Goal: Task Accomplishment & Management: Manage account settings

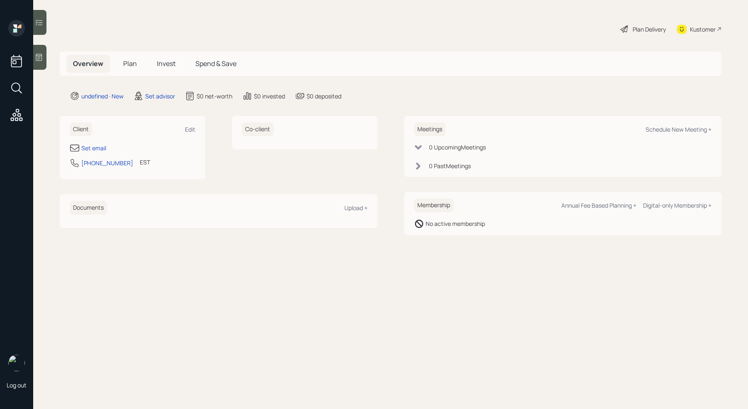
click at [39, 61] on icon at bounding box center [39, 57] width 8 height 8
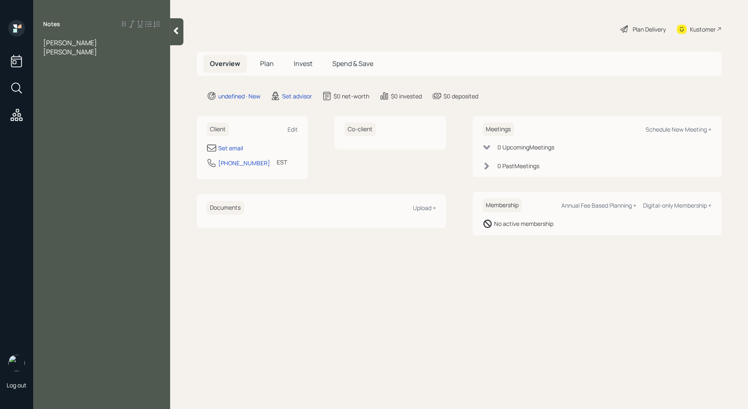
click at [51, 42] on span "[PERSON_NAME]" at bounding box center [70, 42] width 54 height 9
click at [87, 54] on div "[PERSON_NAME]" at bounding box center [101, 51] width 117 height 9
click at [55, 58] on div at bounding box center [101, 60] width 117 height 9
click at [44, 89] on span "a teacher" at bounding box center [57, 88] width 29 height 9
click at [70, 93] on div "Assets" at bounding box center [101, 97] width 117 height 9
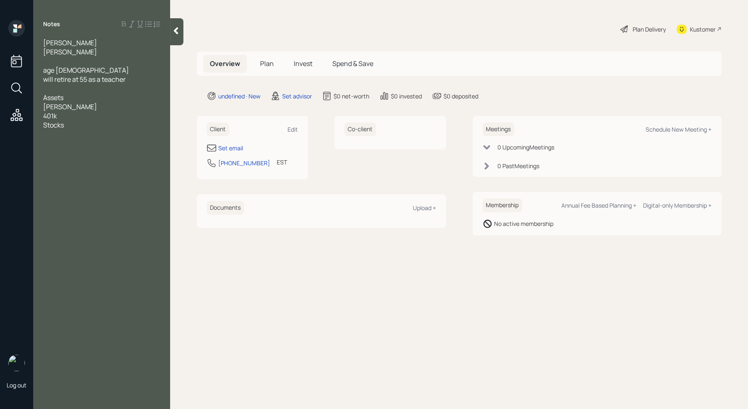
click at [70, 93] on div "Assets" at bounding box center [101, 97] width 117 height 9
click at [68, 110] on div "[PERSON_NAME]" at bounding box center [101, 106] width 117 height 9
click at [66, 119] on div "401k" at bounding box center [101, 115] width 117 height 9
click at [95, 105] on div "[PERSON_NAME] - 10k" at bounding box center [101, 106] width 117 height 9
click at [83, 116] on div "401k -" at bounding box center [101, 115] width 117 height 9
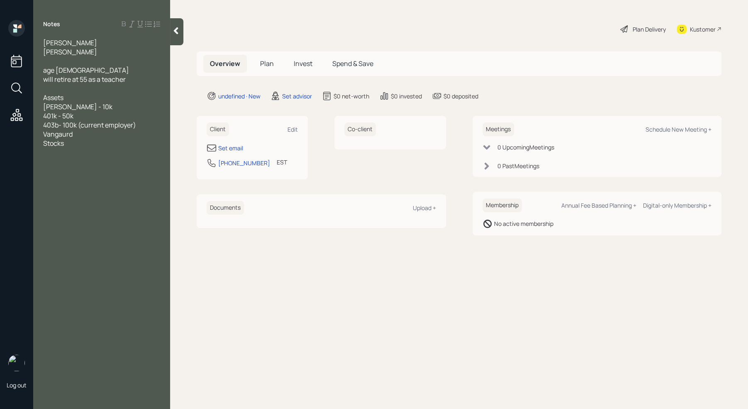
click at [59, 113] on span "401k - 50k" at bounding box center [58, 115] width 30 height 9
click at [63, 117] on span "401k - IRA?- 50k" at bounding box center [67, 115] width 48 height 9
click at [81, 142] on div "Stocks" at bounding box center [101, 143] width 117 height 9
click at [67, 144] on span "Stocks Scwab- 50k-60k" at bounding box center [79, 143] width 72 height 9
click at [93, 164] on div "Robinhood-" at bounding box center [101, 161] width 117 height 9
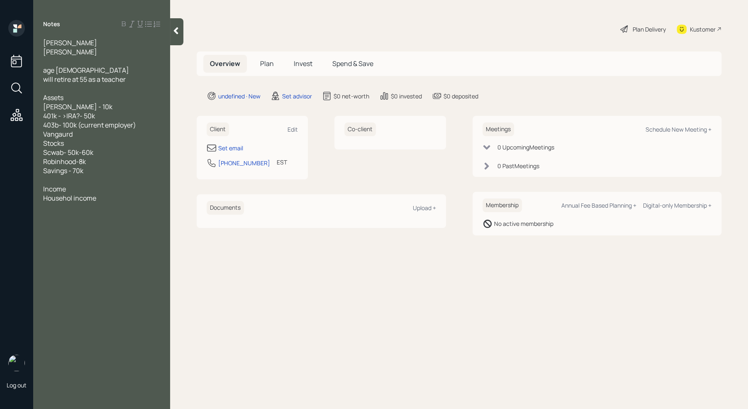
click at [83, 64] on div at bounding box center [101, 60] width 117 height 9
click at [98, 200] on div "Househol income" at bounding box center [101, 197] width 117 height 9
click at [74, 198] on span "Househol income" at bounding box center [69, 197] width 53 height 9
click at [105, 200] on div "Household income" at bounding box center [101, 197] width 117 height 9
click at [67, 208] on div at bounding box center [101, 207] width 117 height 9
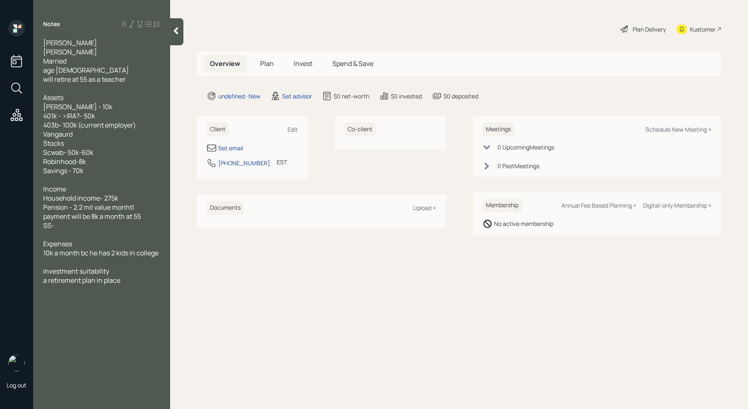
click at [68, 176] on div at bounding box center [101, 179] width 117 height 9
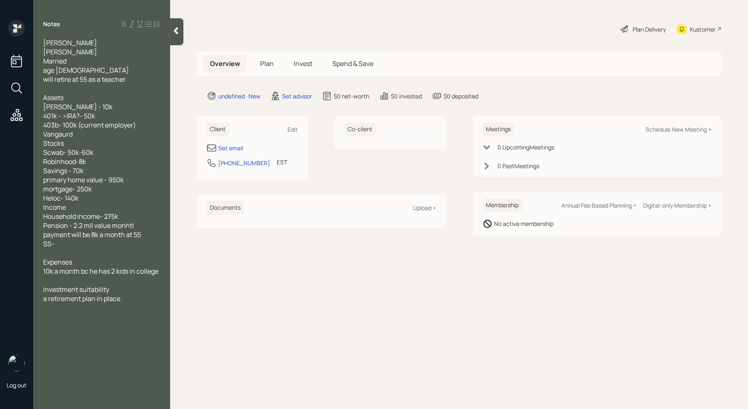
click at [60, 202] on span "Heloc- 140k" at bounding box center [60, 197] width 35 height 9
click at [94, 198] on div "Heloc- 140k" at bounding box center [101, 197] width 117 height 9
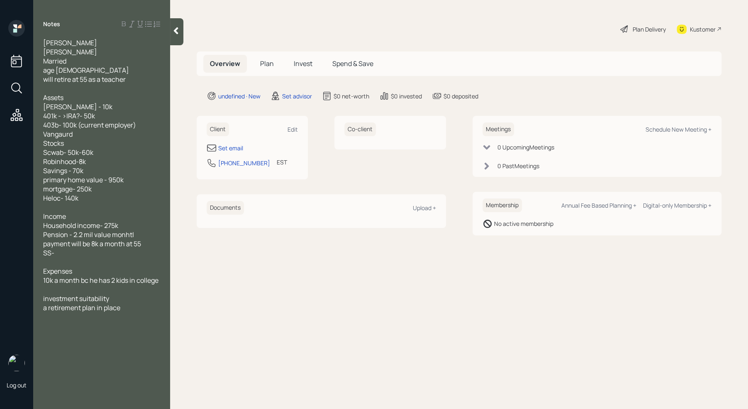
click at [137, 306] on div "a retirement plan in place" at bounding box center [101, 307] width 117 height 9
click at [43, 325] on span "prepare a trusts and tax advantages o f that" at bounding box center [100, 321] width 115 height 18
click at [44, 318] on span "prepare a trusts and tax advantages of that" at bounding box center [101, 321] width 117 height 18
click at [124, 328] on div "guidance with prepare a trusts and tax advantages of that" at bounding box center [101, 321] width 117 height 18
click at [234, 147] on div "Set email" at bounding box center [230, 148] width 25 height 9
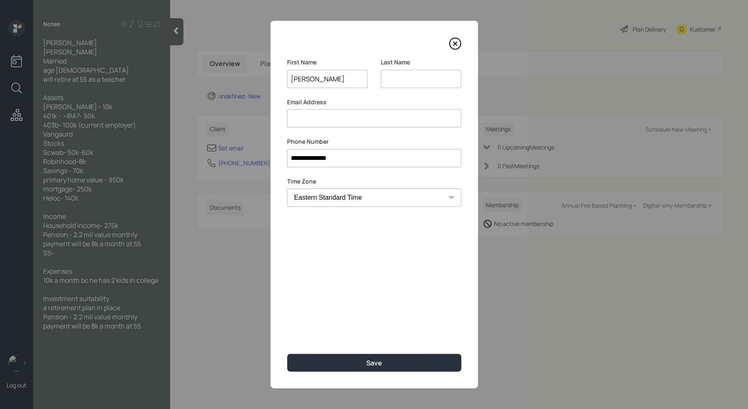
type input "[PERSON_NAME]"
click at [427, 75] on input at bounding box center [421, 79] width 81 height 18
type input "[PERSON_NAME]"
click at [348, 117] on input at bounding box center [374, 118] width 174 height 18
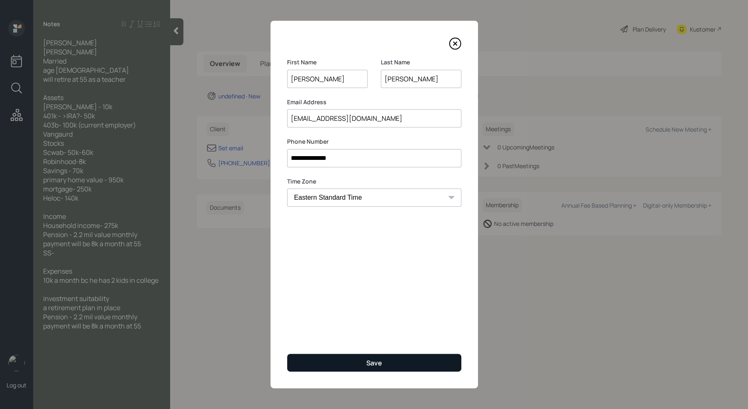
type input "[EMAIL_ADDRESS][DOMAIN_NAME]"
click at [342, 366] on button "Save" at bounding box center [374, 363] width 174 height 18
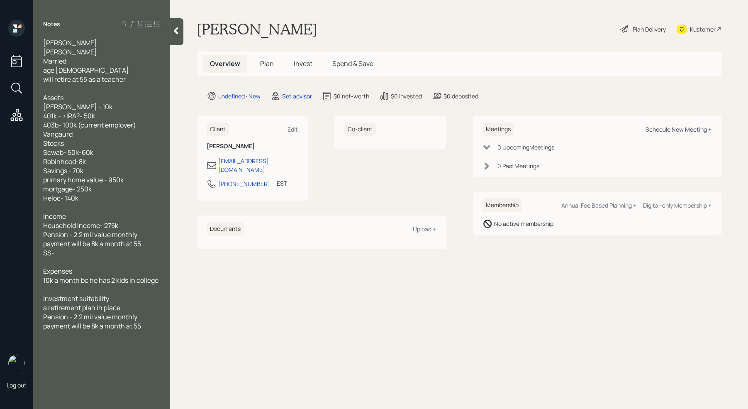
click at [676, 129] on div "Schedule New Meeting +" at bounding box center [679, 129] width 66 height 8
select select "round-[PERSON_NAME]"
click at [175, 29] on icon at bounding box center [176, 31] width 8 height 8
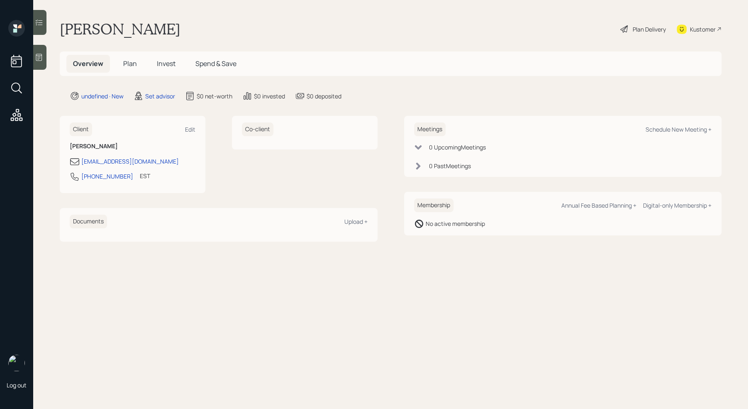
click at [41, 59] on icon at bounding box center [39, 57] width 8 height 8
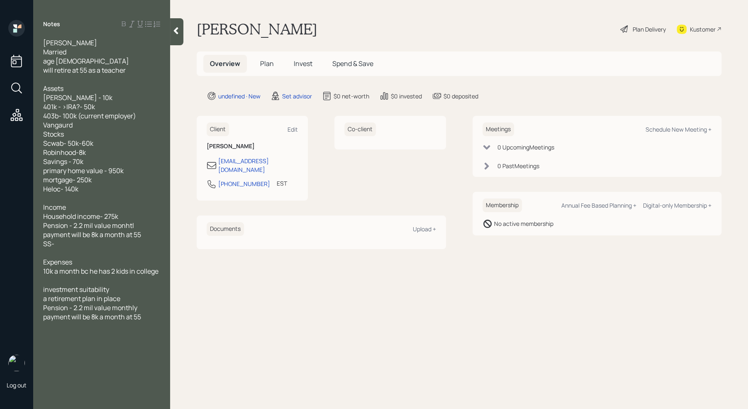
click at [179, 37] on div at bounding box center [176, 31] width 13 height 27
